Goal: Check status: Check status

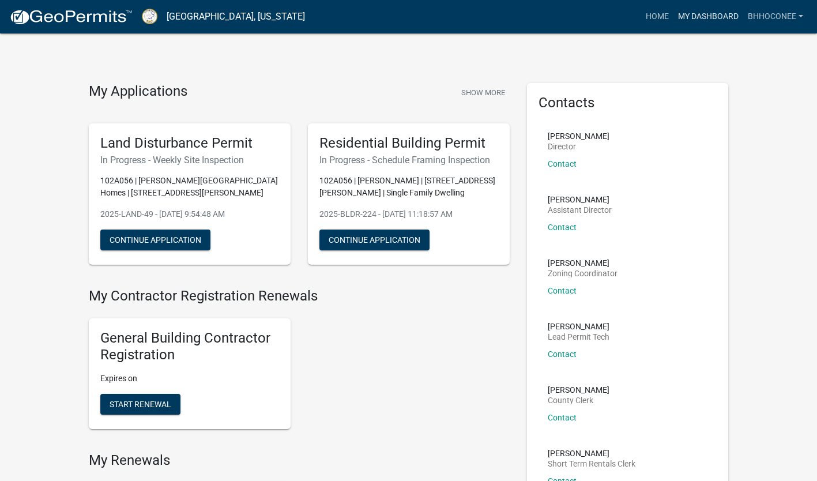
click at [707, 14] on link "My Dashboard" at bounding box center [709, 17] width 70 height 22
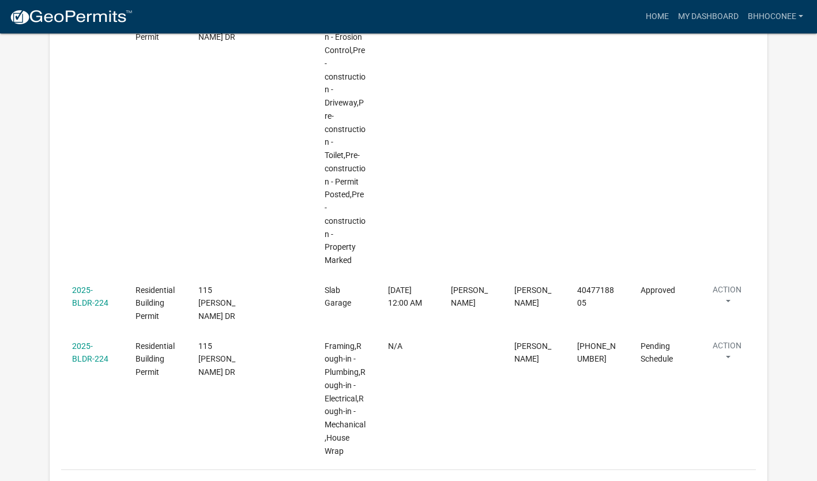
scroll to position [1049, 0]
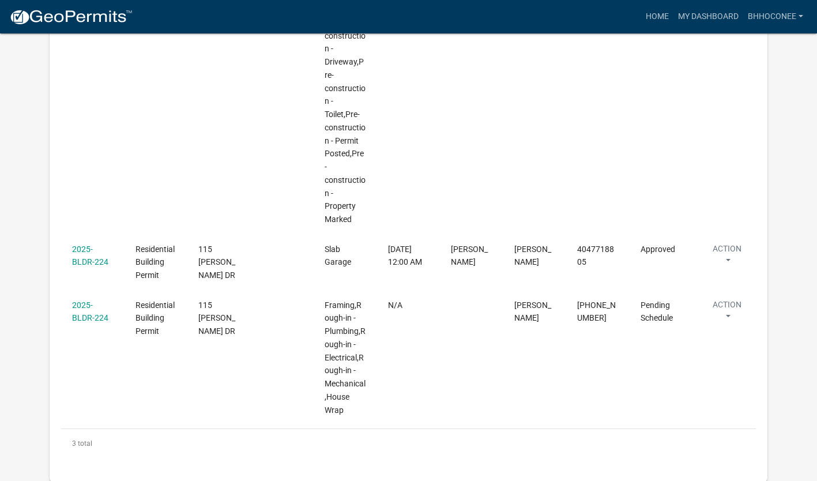
click at [656, 148] on datatable-body-cell "Approved" at bounding box center [661, 95] width 63 height 279
click at [738, 309] on button "Action" at bounding box center [727, 313] width 47 height 29
click at [739, 373] on div "View Details Schedule Inspection Complete Inspection" at bounding box center [759, 375] width 111 height 92
click at [734, 345] on link "View Details" at bounding box center [759, 348] width 111 height 28
